Goal: Find specific page/section: Find specific page/section

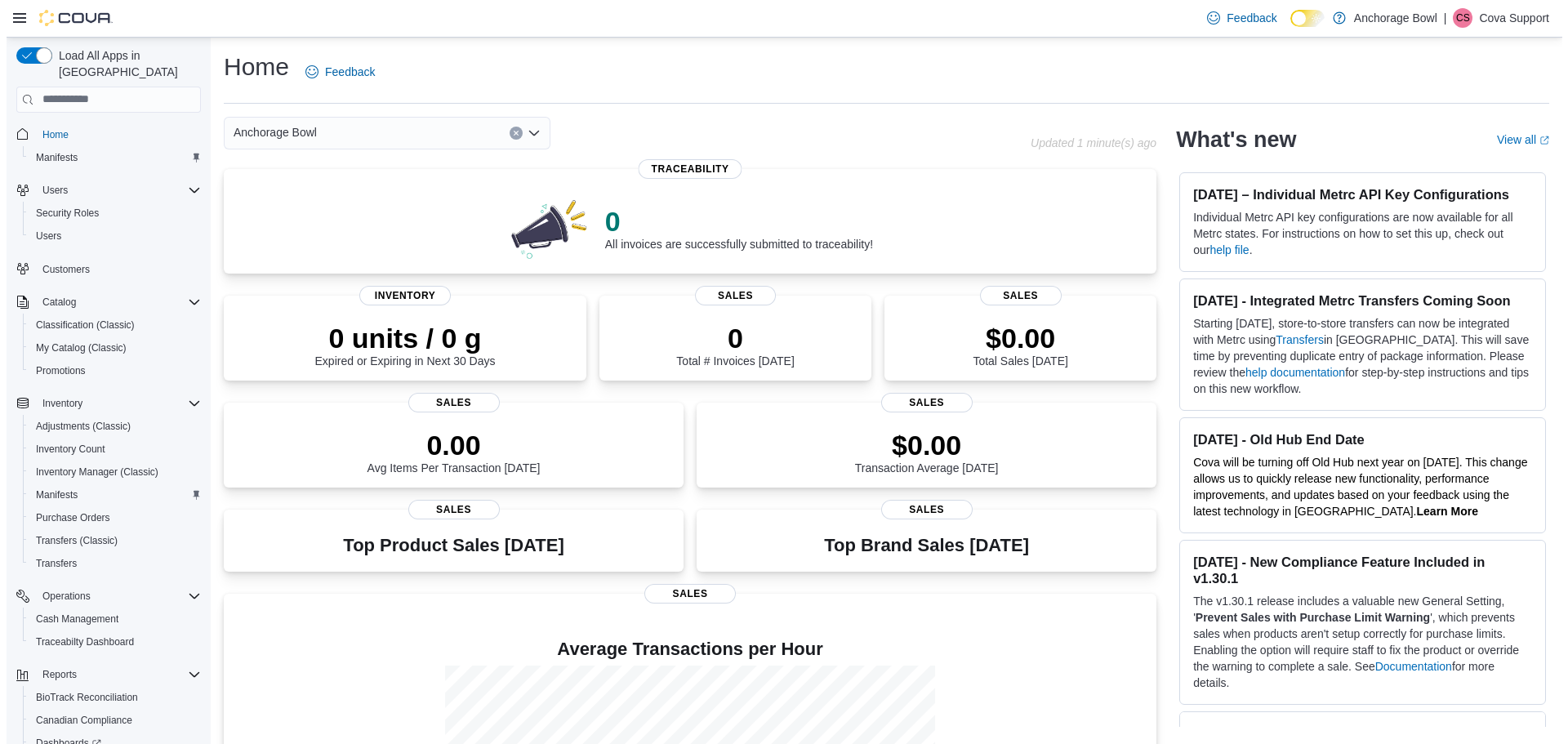
scroll to position [122, 0]
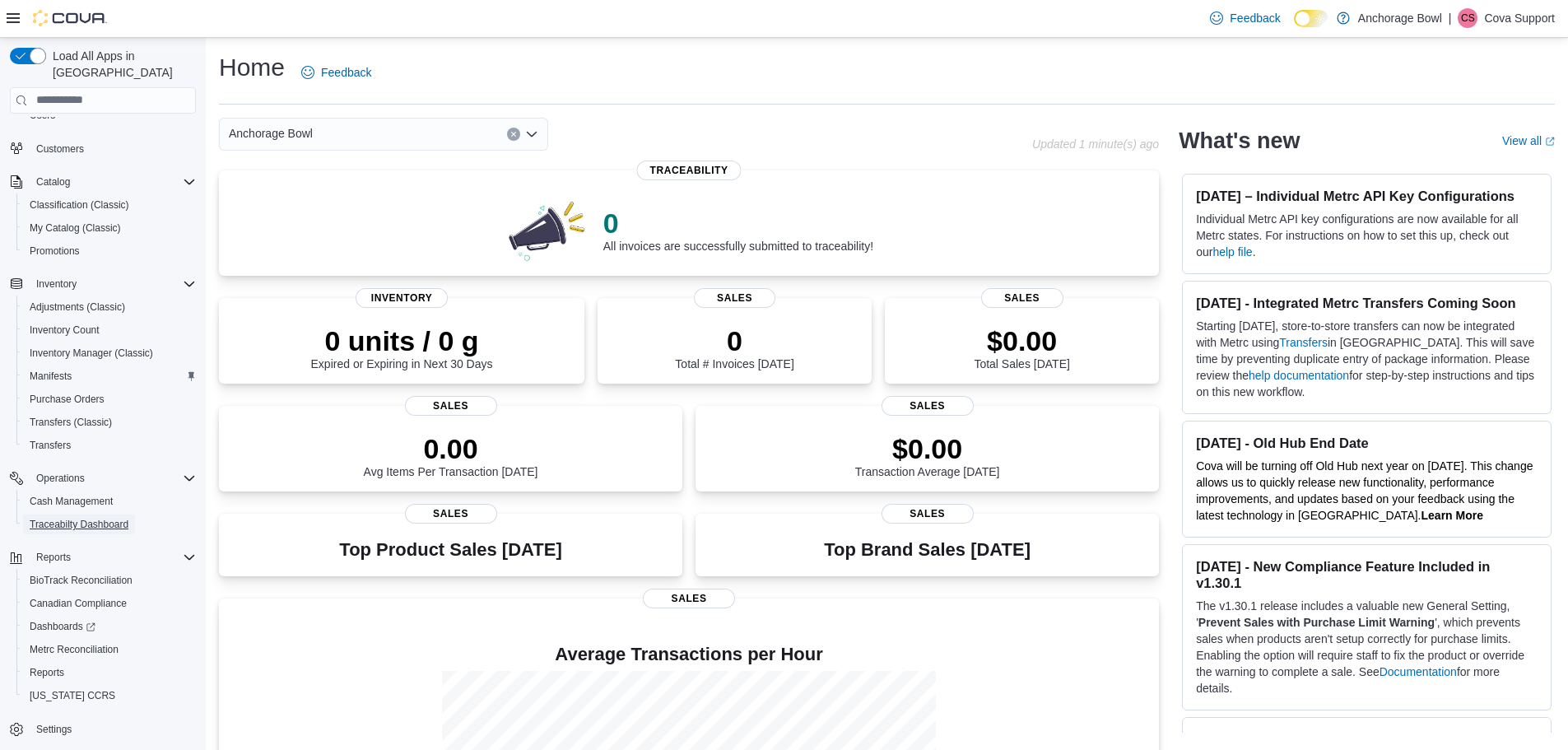
drag, startPoint x: 70, startPoint y: 500, endPoint x: 19, endPoint y: 519, distance: 54.4
click at [70, 514] on span "Traceabilty Dashboard" at bounding box center [79, 524] width 99 height 20
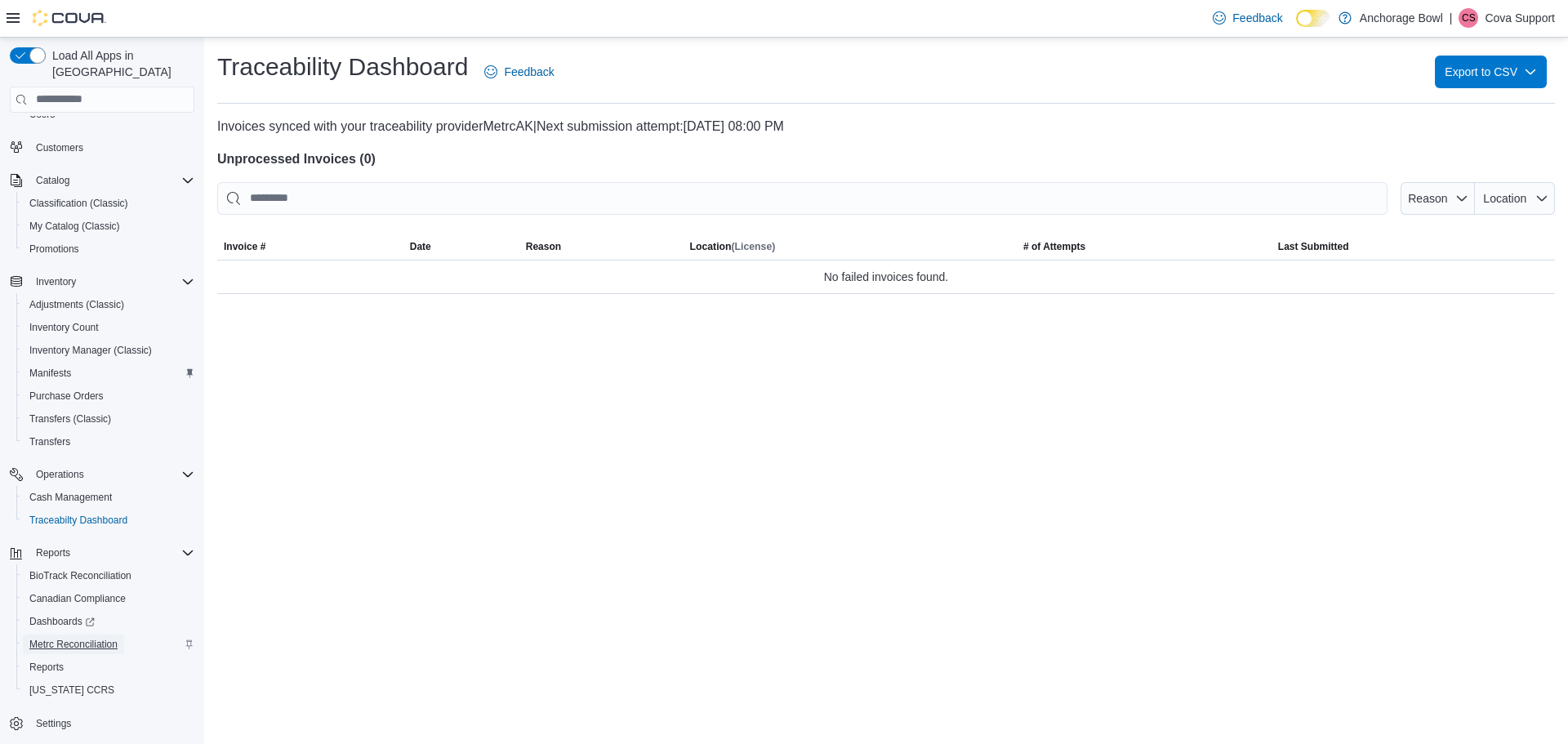
click at [53, 638] on span "Metrc Reconciliation" at bounding box center [73, 644] width 88 height 13
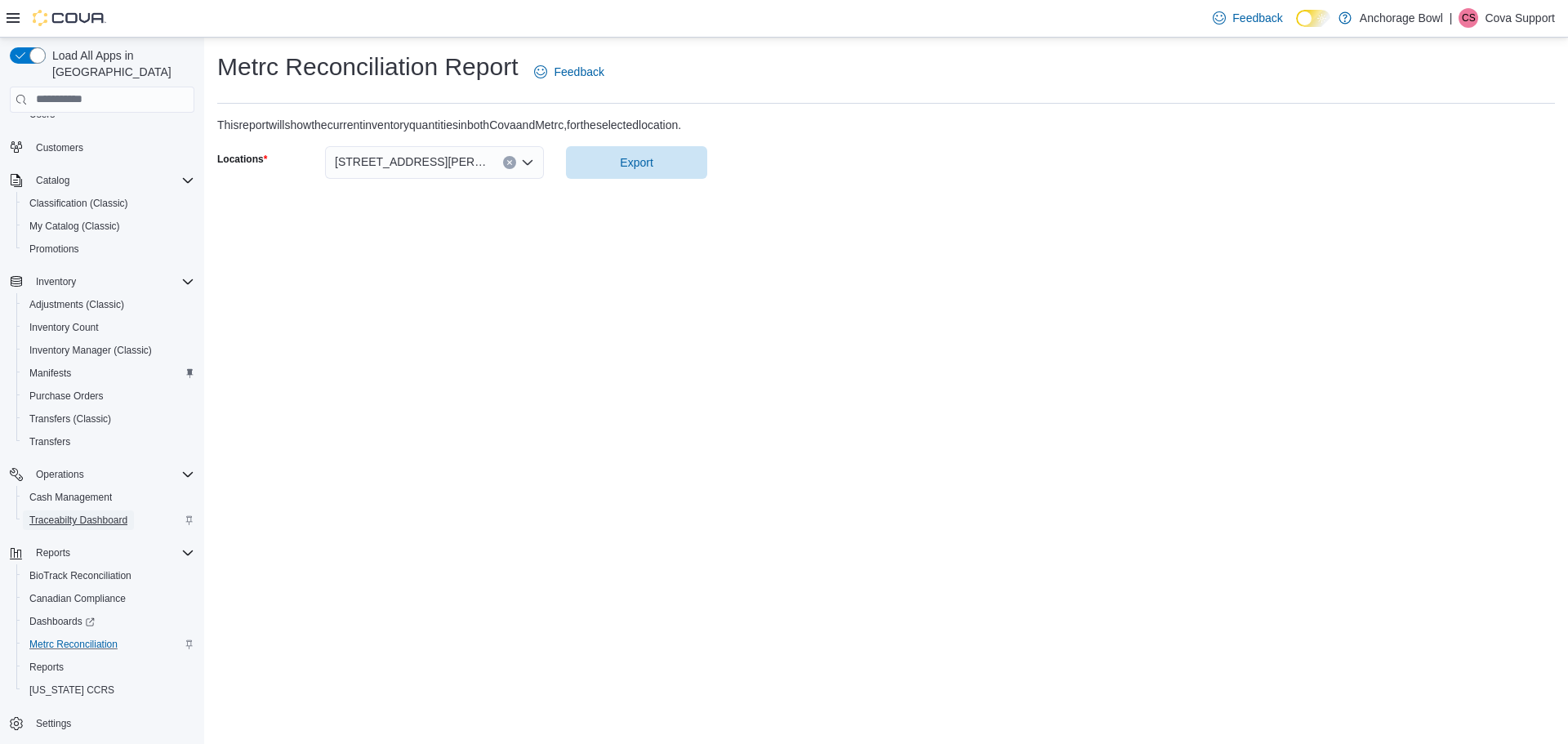
click at [100, 514] on span "Traceabilty Dashboard" at bounding box center [78, 520] width 98 height 13
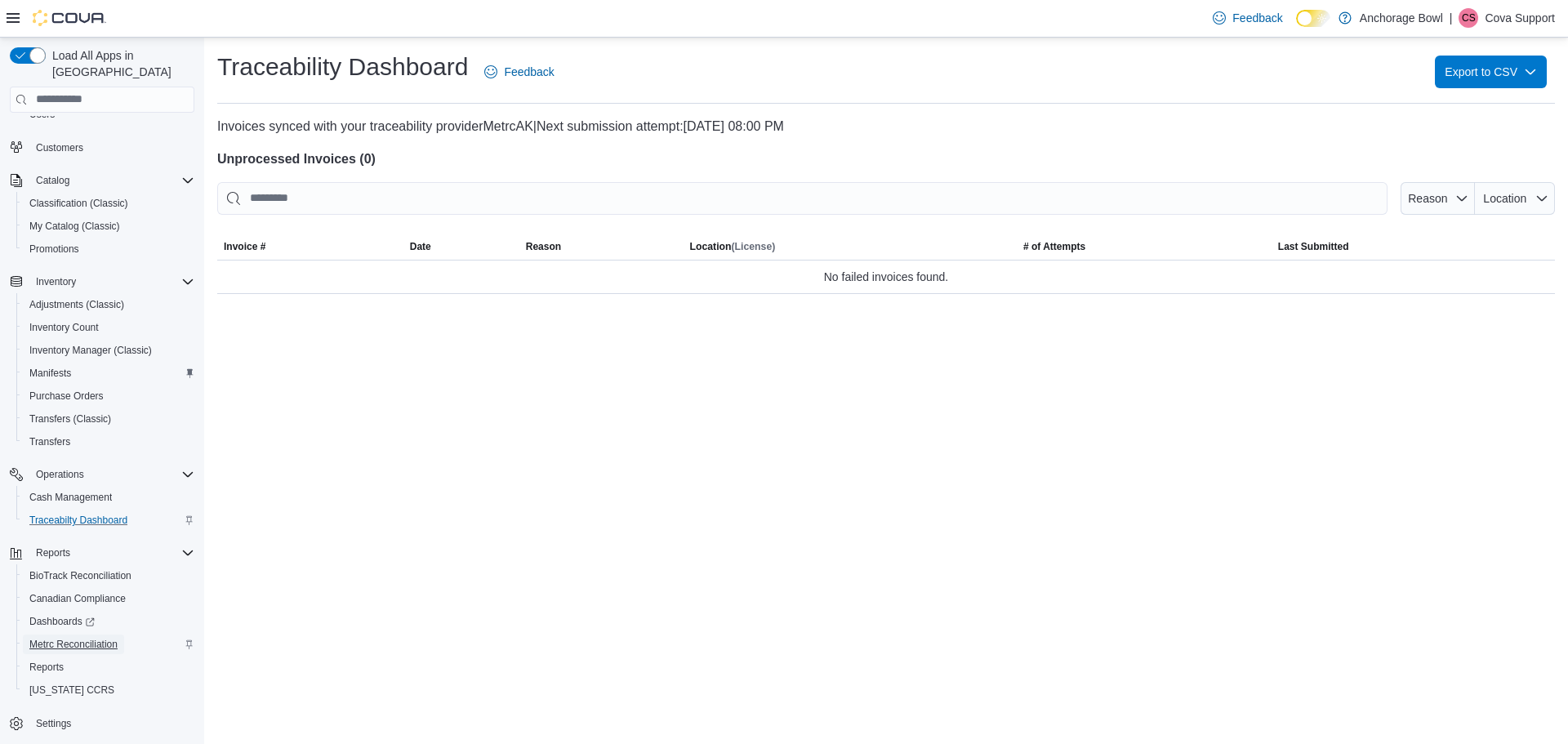
click at [91, 638] on span "Metrc Reconciliation" at bounding box center [73, 644] width 88 height 13
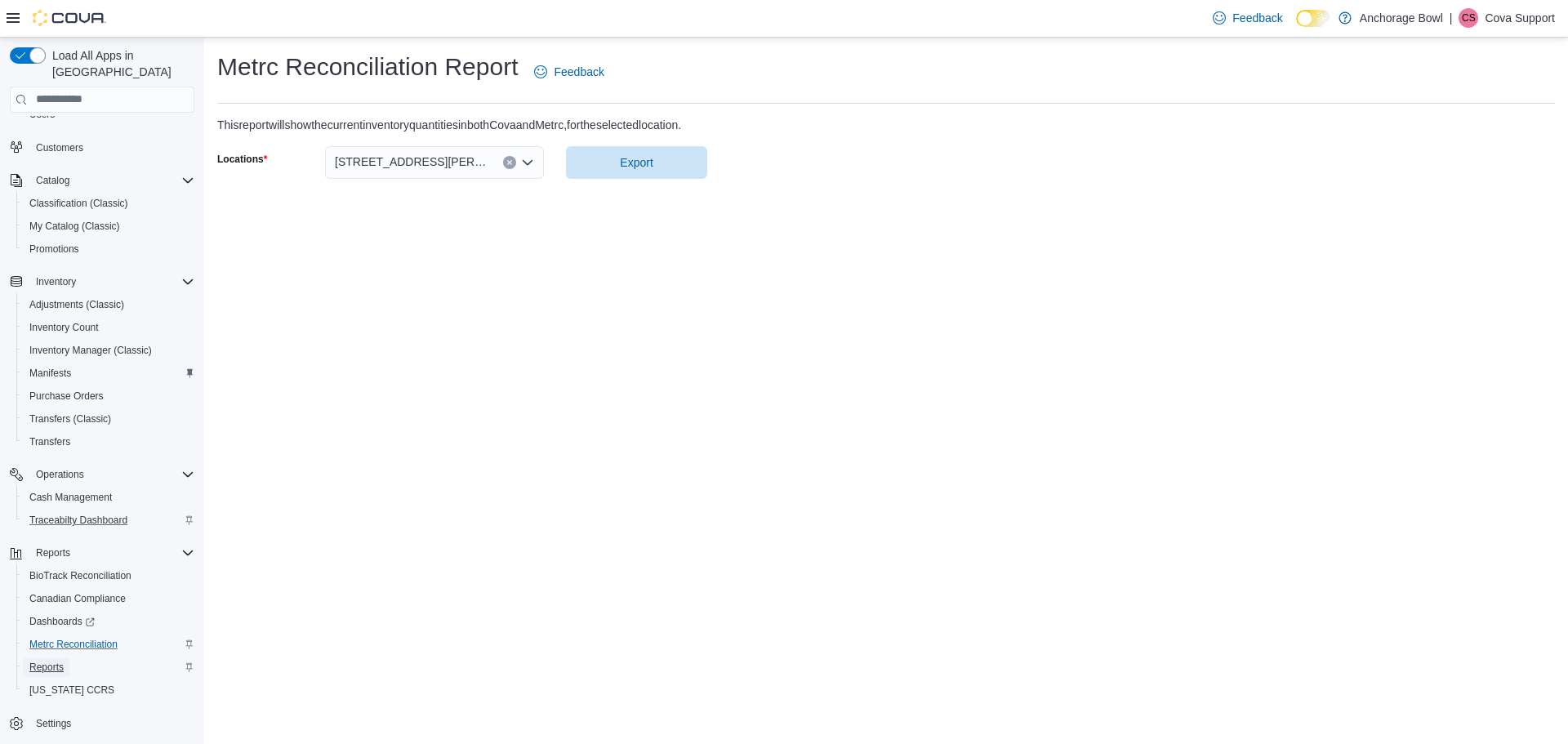
click at [67, 658] on link "Reports" at bounding box center [47, 667] width 48 height 20
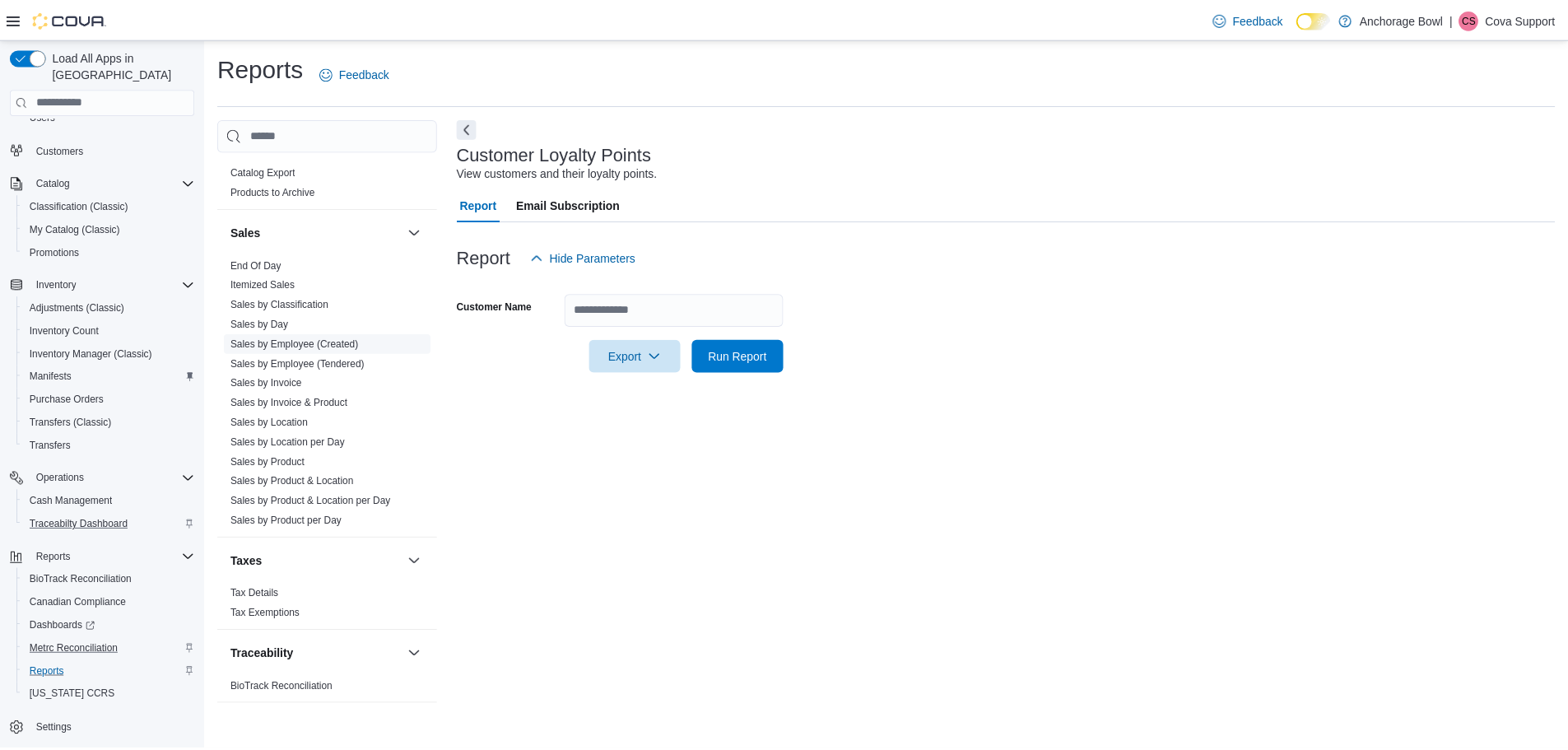
scroll to position [1098, 0]
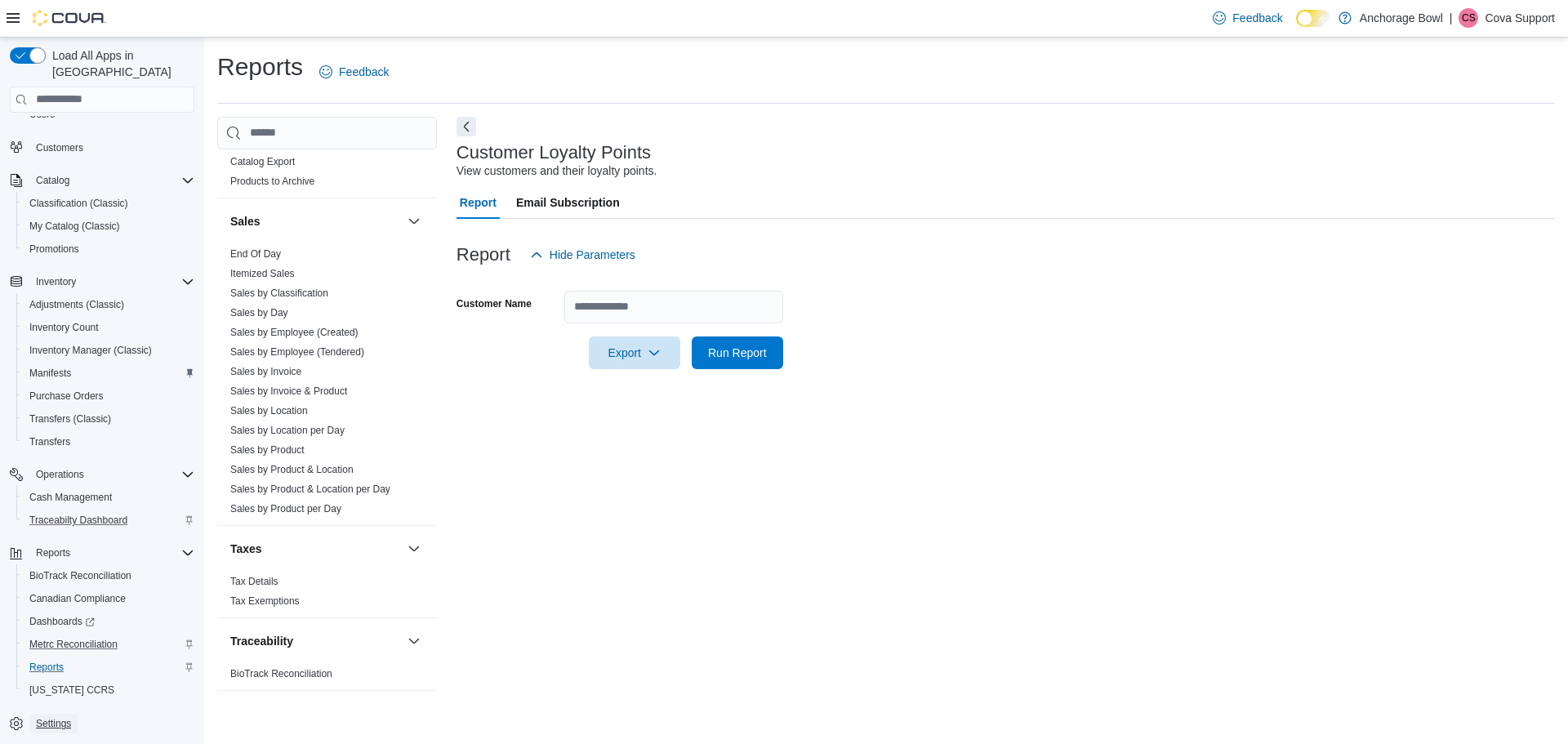
click at [47, 717] on span "Settings" at bounding box center [53, 723] width 35 height 13
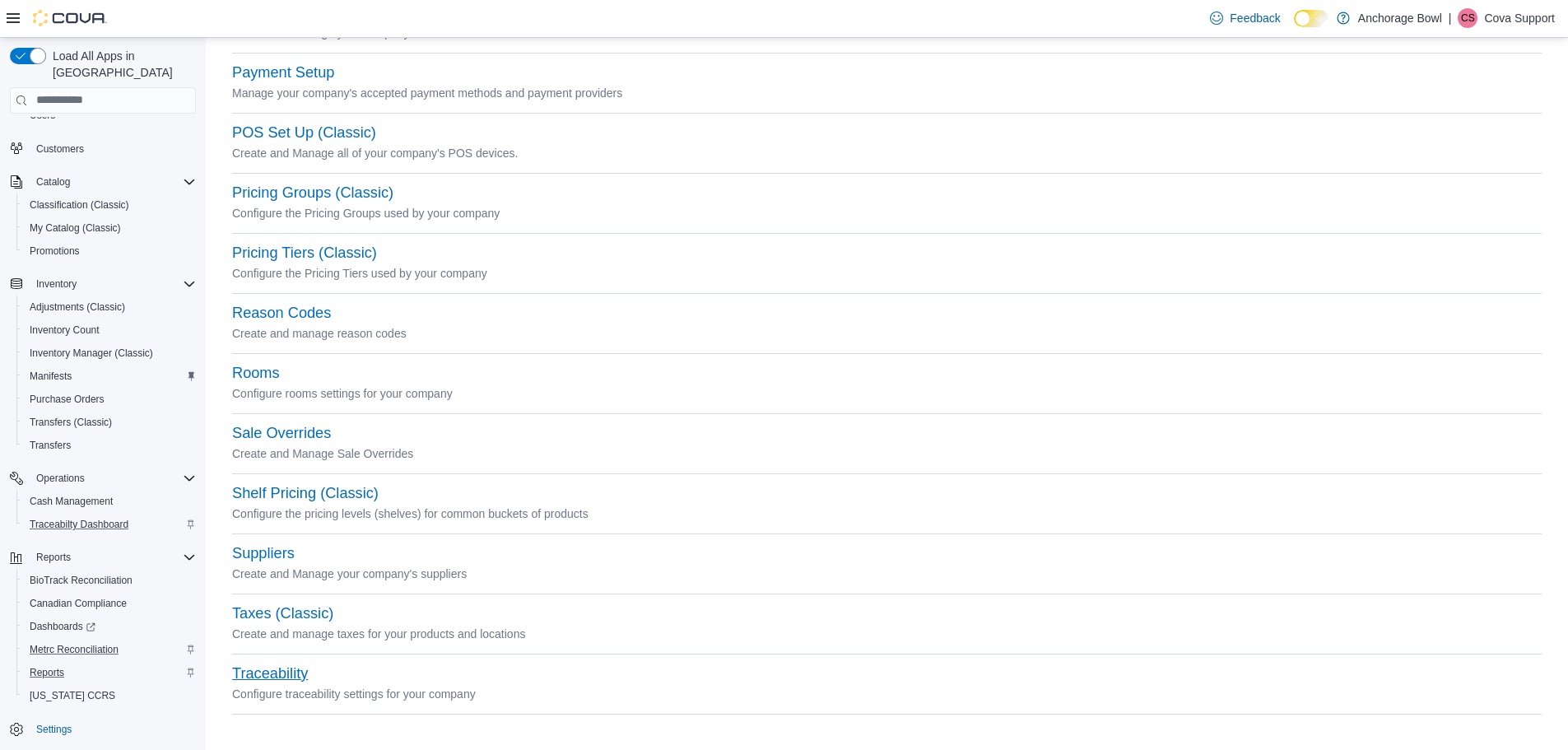
scroll to position [600, 0]
click at [299, 669] on button "Traceability" at bounding box center [269, 673] width 75 height 17
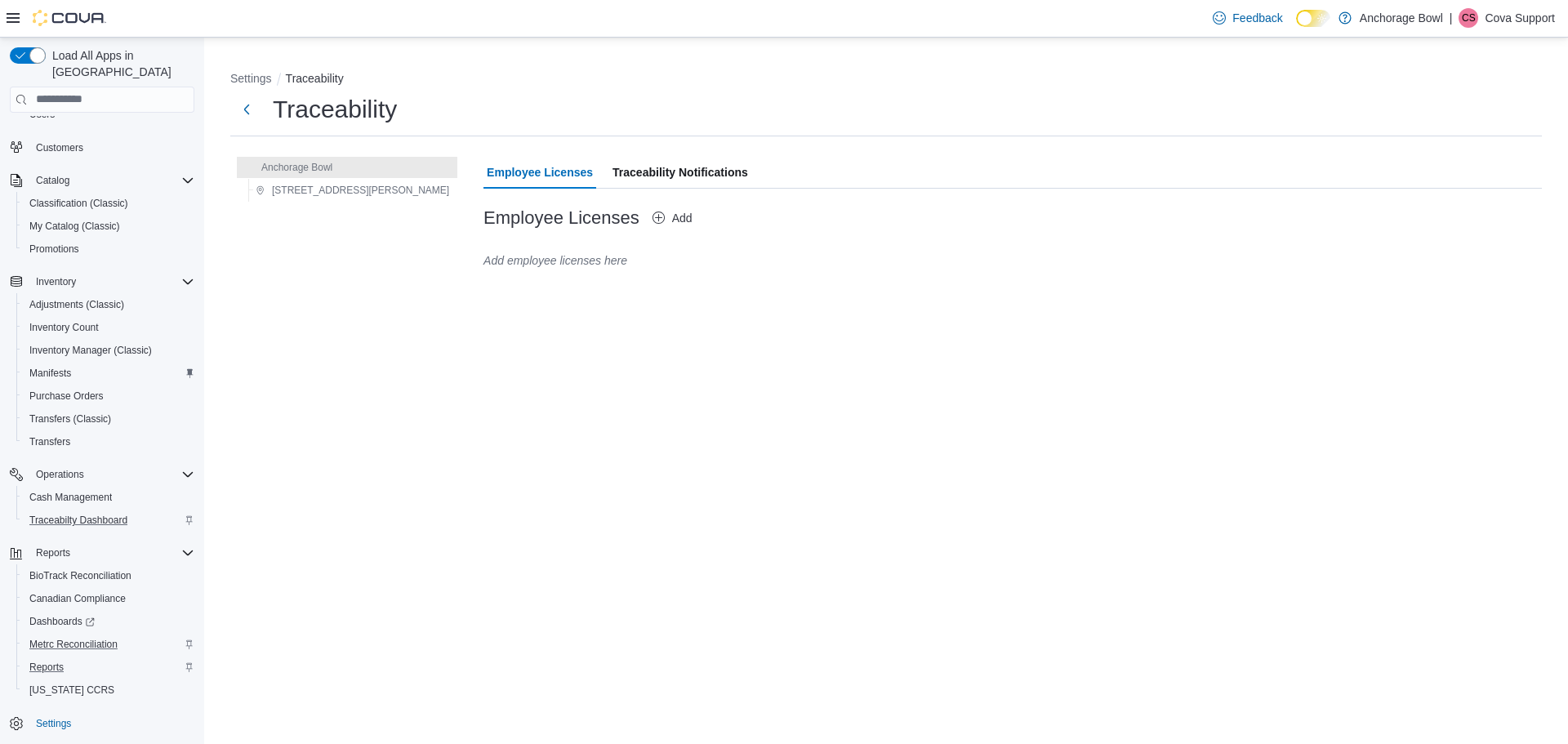
click at [612, 170] on span "Traceability Notifications" at bounding box center [680, 173] width 136 height 33
